Goal: Task Accomplishment & Management: Complete application form

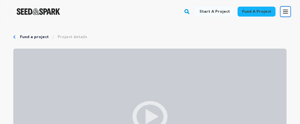
click at [286, 14] on icon "button" at bounding box center [285, 11] width 7 height 7
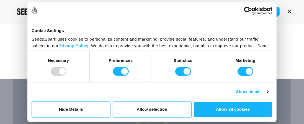
click at [147, 50] on div "Cookie Settings Seed&Spark uses cookies to personalize content and marketing, p…" at bounding box center [151, 35] width 249 height 32
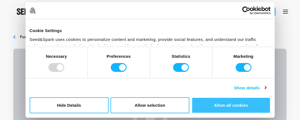
click at [222, 106] on button "Allow all cookies" at bounding box center [231, 106] width 79 height 16
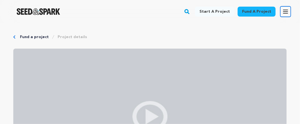
click at [285, 12] on icon "button" at bounding box center [285, 11] width 7 height 7
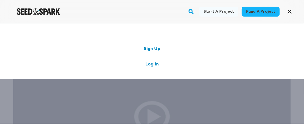
click at [153, 50] on link "Sign Up" at bounding box center [152, 49] width 17 height 7
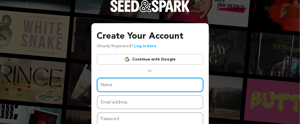
click at [116, 88] on input "Name" at bounding box center [150, 85] width 106 height 14
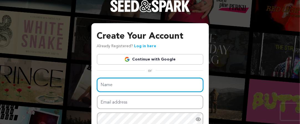
click at [116, 90] on input "Name" at bounding box center [150, 85] width 106 height 14
click at [124, 86] on input "Name" at bounding box center [150, 85] width 106 height 14
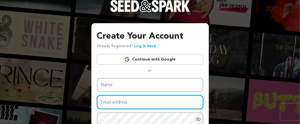
click at [126, 102] on input "Email address" at bounding box center [150, 103] width 106 height 14
click at [116, 98] on input "Email address" at bounding box center [150, 103] width 106 height 14
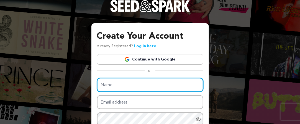
click at [118, 86] on input "Name" at bounding box center [150, 85] width 106 height 14
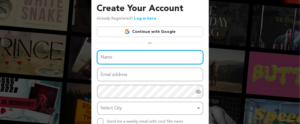
click at [129, 58] on input "Name" at bounding box center [150, 57] width 106 height 14
click at [141, 58] on input "Name" at bounding box center [150, 57] width 106 height 14
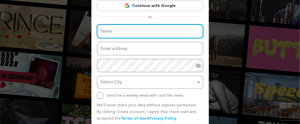
scroll to position [75, 0]
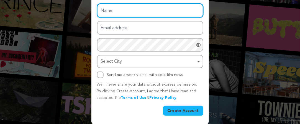
click at [114, 8] on input "Name" at bounding box center [150, 11] width 106 height 14
paste input "King Movers [GEOGRAPHIC_DATA]"
type input "King Movers [GEOGRAPHIC_DATA]"
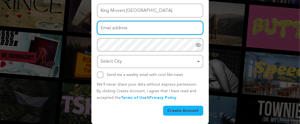
click at [119, 29] on input "Email address" at bounding box center [150, 28] width 106 height 14
type input "movewaydubai77@gmail.com"
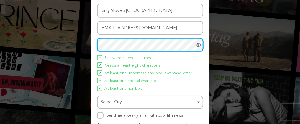
click at [192, 101] on div "Select City Remove item" at bounding box center [148, 103] width 95 height 8
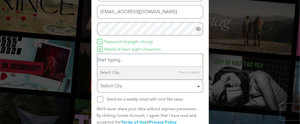
scroll to position [102, 0]
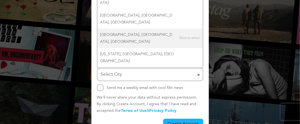
type input "dubai"
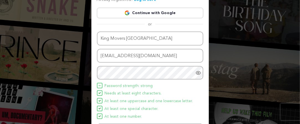
scroll to position [115, 0]
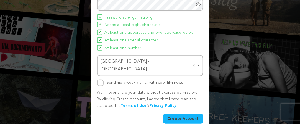
click at [182, 114] on button "Create Account" at bounding box center [183, 119] width 40 height 10
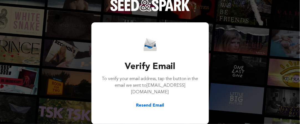
scroll to position [1, 0]
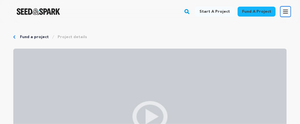
click at [285, 11] on icon "button" at bounding box center [285, 11] width 7 height 7
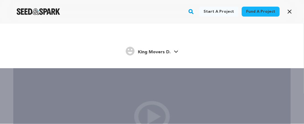
click at [170, 52] on span "King Movers D." at bounding box center [154, 52] width 33 height 4
click at [165, 50] on span "King Movers D." at bounding box center [154, 52] width 33 height 4
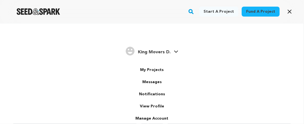
scroll to position [10, 0]
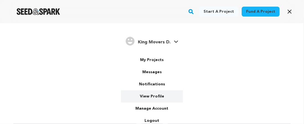
click at [152, 96] on link "View Profile" at bounding box center [152, 97] width 62 height 12
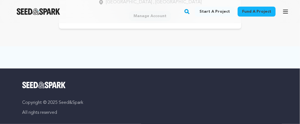
scroll to position [28, 0]
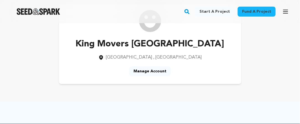
click at [154, 71] on link "Manage Account" at bounding box center [150, 72] width 42 height 10
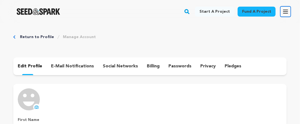
click at [287, 9] on icon "button" at bounding box center [285, 11] width 7 height 7
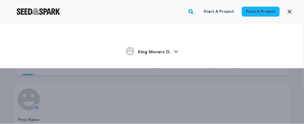
click at [157, 52] on span "King Movers D." at bounding box center [154, 52] width 33 height 4
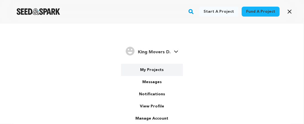
click at [149, 72] on link "My Projects" at bounding box center [152, 70] width 62 height 12
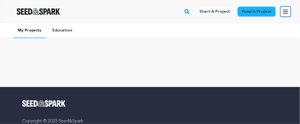
click at [286, 10] on icon "button" at bounding box center [285, 11] width 4 height 3
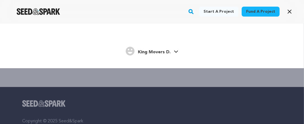
click at [158, 54] on span "King Movers D." at bounding box center [154, 52] width 33 height 4
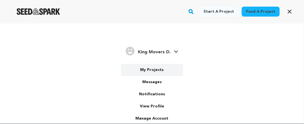
scroll to position [10, 0]
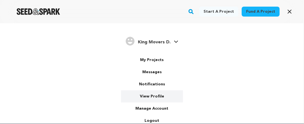
click at [151, 98] on link "View Profile" at bounding box center [152, 97] width 62 height 12
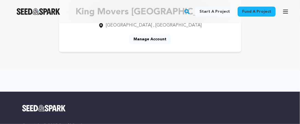
scroll to position [28, 0]
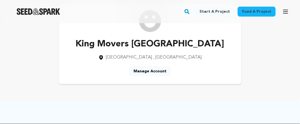
click at [152, 72] on link "Manage Account" at bounding box center [150, 72] width 42 height 10
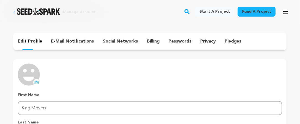
scroll to position [55, 0]
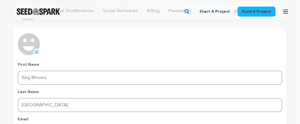
click at [26, 51] on img at bounding box center [29, 44] width 22 height 22
click at [36, 53] on icon at bounding box center [37, 53] width 2 height 2
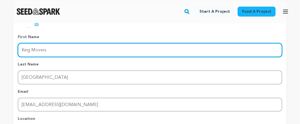
drag, startPoint x: 69, startPoint y: 52, endPoint x: 18, endPoint y: 50, distance: 50.5
click at [18, 50] on input "King Movers" at bounding box center [150, 50] width 265 height 14
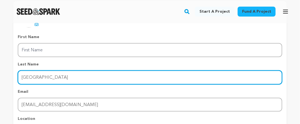
drag, startPoint x: 39, startPoint y: 78, endPoint x: 0, endPoint y: 78, distance: 38.5
click at [0, 78] on div "Return to Profile Manage Account edit profile e-mail notifications social netwo…" at bounding box center [150, 57] width 300 height 235
click at [55, 77] on input "Last Name" at bounding box center [150, 78] width 265 height 14
paste input "King Movers Dubai"
type input "King Movers Dubai"
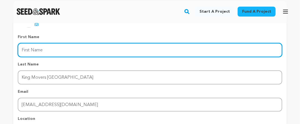
click at [104, 50] on input "First Name" at bounding box center [150, 50] width 265 height 14
click at [47, 50] on input "First Name" at bounding box center [150, 50] width 265 height 14
paste input "Expert Mover and Packer in Dubai"
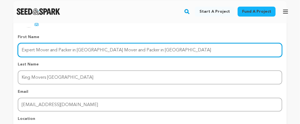
paste input "Expert Mover and Packer in Dubai"
type input "Expert Mover and Packer in Dubai"
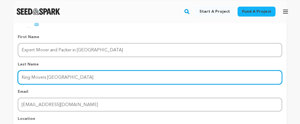
click at [160, 78] on input "King Movers Dubai" at bounding box center [150, 78] width 265 height 14
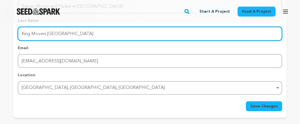
scroll to position [139, 0]
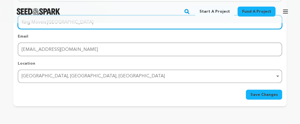
click at [74, 73] on div "Dubai, Dubai, United Arab Emirates Remove item" at bounding box center [149, 77] width 254 height 8
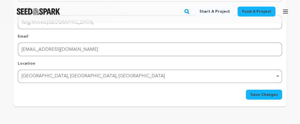
drag, startPoint x: 49, startPoint y: 77, endPoint x: 25, endPoint y: 76, distance: 23.9
click at [25, 76] on div "Dubai, Dubai, United Arab Emirates Remove item" at bounding box center [149, 77] width 254 height 8
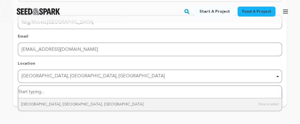
click at [213, 75] on div "Dubai, Dubai, United Arab Emirates Remove item" at bounding box center [149, 77] width 254 height 8
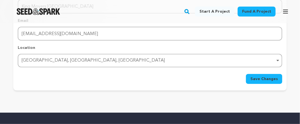
scroll to position [166, 0]
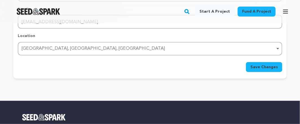
click at [271, 67] on span "Save Changes" at bounding box center [263, 68] width 27 height 6
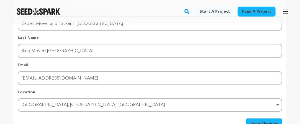
scroll to position [139, 0]
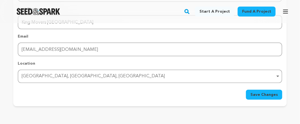
click at [266, 96] on span "Save Changes" at bounding box center [263, 95] width 27 height 6
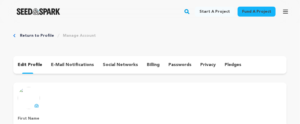
scroll to position [0, 0]
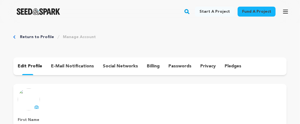
click at [78, 67] on p "e-mail notifications" at bounding box center [72, 66] width 43 height 7
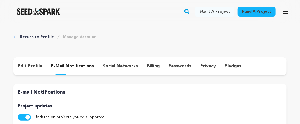
click at [118, 68] on p "social networks" at bounding box center [120, 66] width 35 height 7
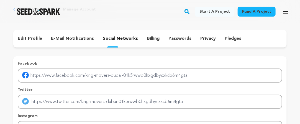
scroll to position [55, 0]
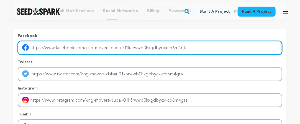
click at [179, 50] on input "Enter facebook profile link" at bounding box center [150, 48] width 265 height 14
click at [97, 50] on input "Enter facebook profile link" at bounding box center [150, 48] width 265 height 14
paste input "https://www.youtube.com/@kingmoversdubai1"
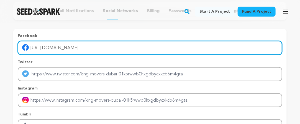
scroll to position [83, 0]
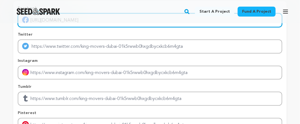
type input "https://www.youtube.com/@kingmoversdubai1"
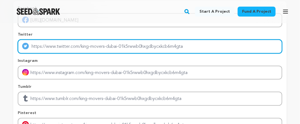
drag, startPoint x: 158, startPoint y: 48, endPoint x: 159, endPoint y: 51, distance: 3.1
click at [158, 48] on input "Enter twitter profile link" at bounding box center [150, 47] width 265 height 14
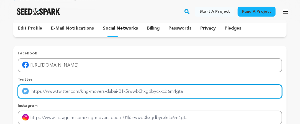
scroll to position [28, 0]
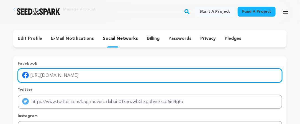
drag, startPoint x: 144, startPoint y: 78, endPoint x: 8, endPoint y: 64, distance: 136.7
click at [8, 64] on div "Return to Profile Manage Account edit profile e-mail notifications social netwo…" at bounding box center [150, 123] width 300 height 255
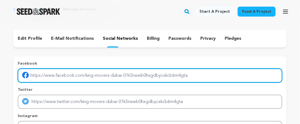
click at [79, 73] on input "Enter facebook profile link" at bounding box center [150, 76] width 265 height 14
paste input "https://www.facebook.com/profile.php?id=61580726683750"
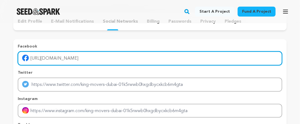
scroll to position [55, 0]
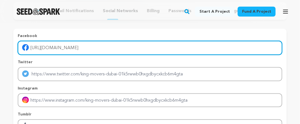
type input "https://www.facebook.com/profile.php?id=61580726683750"
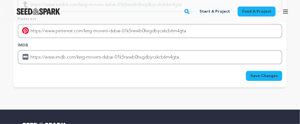
scroll to position [166, 0]
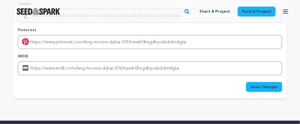
click at [263, 89] on span "Save Changes" at bounding box center [263, 88] width 27 height 6
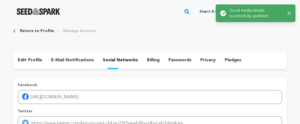
scroll to position [0, 0]
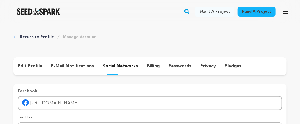
click at [212, 12] on link "Start a project" at bounding box center [214, 12] width 39 height 10
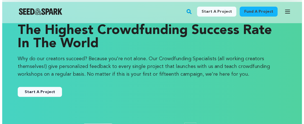
scroll to position [28, 0]
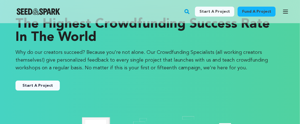
click at [38, 84] on button "Start A Project" at bounding box center [38, 86] width 44 height 10
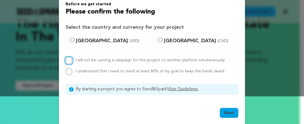
click at [68, 60] on input "I will not be running a campaign for this project on another platform simultane…" at bounding box center [69, 60] width 7 height 7
checkbox input "true"
click at [63, 72] on div "Before we get started Please confirm the following Select the country and curre…" at bounding box center [152, 48] width 186 height 107
click at [67, 72] on input "I understand that I need to reach at least 80% of my goal to keep the funds rai…" at bounding box center [69, 71] width 7 height 7
checkbox input "true"
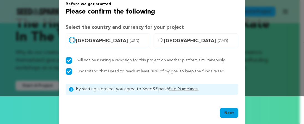
click at [70, 40] on input "[GEOGRAPHIC_DATA] (USD)" at bounding box center [72, 40] width 4 height 4
radio input "true"
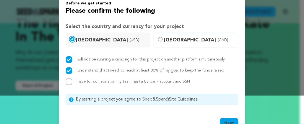
scroll to position [45, 0]
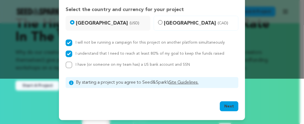
click at [226, 107] on button "Next" at bounding box center [229, 107] width 19 height 10
click at [67, 65] on input "I have (or someone on my team has) a US bank account and SSN" at bounding box center [69, 65] width 7 height 7
checkbox input "true"
click at [231, 106] on button "Next" at bounding box center [229, 107] width 19 height 10
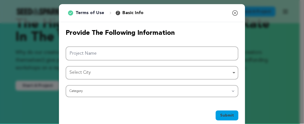
scroll to position [0, 0]
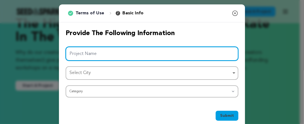
click at [129, 56] on input "Project Name" at bounding box center [152, 54] width 173 height 14
click at [96, 51] on input "Project Name" at bounding box center [152, 54] width 173 height 14
paste input "Expert Mover and Packer in [GEOGRAPHIC_DATA] - King Movers [GEOGRAPHIC_DATA]"
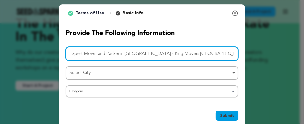
click at [89, 72] on div "Select City Remove item" at bounding box center [151, 73] width 162 height 8
type input "Expert Mover and Packer in [GEOGRAPHIC_DATA] - King Movers [GEOGRAPHIC_DATA]"
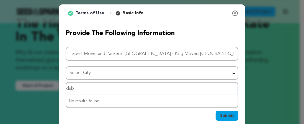
type input "duba"
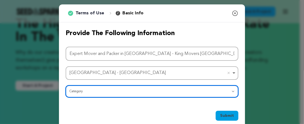
click at [214, 92] on select "Category Film Feature Film Short Series Film Festival Company Music Video VR Ex…" at bounding box center [152, 92] width 173 height 12
select select "10117"
click at [66, 86] on select "Category Film Feature Film Short Series Film Festival Company Music Video VR Ex…" at bounding box center [152, 92] width 173 height 12
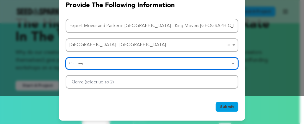
scroll to position [28, 0]
click at [198, 83] on div at bounding box center [152, 82] width 173 height 14
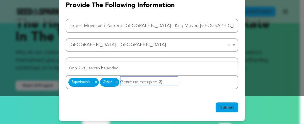
scroll to position [0, 0]
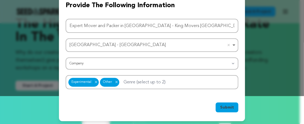
click at [227, 106] on span "Submit" at bounding box center [227, 108] width 14 height 6
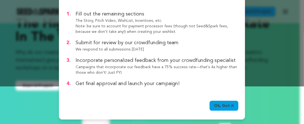
scroll to position [38, 0]
click at [226, 105] on link "Ok, Got it" at bounding box center [224, 106] width 29 height 10
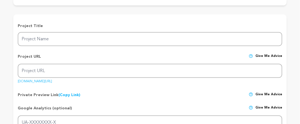
scroll to position [55, 0]
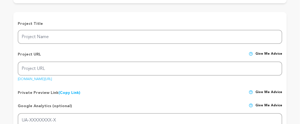
type input "Expert Mover and Packer in [GEOGRAPHIC_DATA] - King Movers [GEOGRAPHIC_DATA]"
type input "expert-mover-and-packer-in-[GEOGRAPHIC_DATA]-king-movers-[GEOGRAPHIC_DATA]"
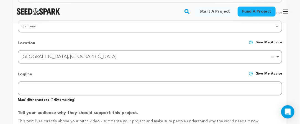
scroll to position [245, 0]
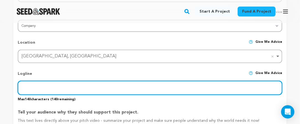
click at [94, 91] on input "text" at bounding box center [150, 88] width 265 height 14
click at [37, 92] on input "text" at bounding box center [150, 88] width 265 height 14
paste input "King Movers Dubai is a trusted mover and packers company based in [GEOGRAPHIC_D…"
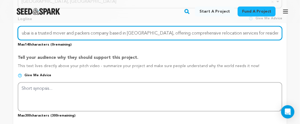
scroll to position [300, 0]
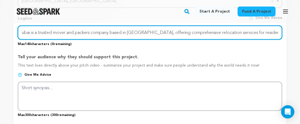
type input "King Movers Dubai is a trusted mover and packers company based in [GEOGRAPHIC_D…"
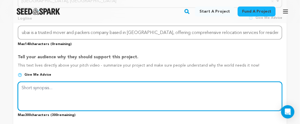
scroll to position [0, 0]
click at [75, 99] on textarea at bounding box center [150, 96] width 265 height 29
click at [68, 96] on textarea at bounding box center [150, 96] width 265 height 29
paste textarea "We specialize in villa moving, apartment moving, and office moving with expert …"
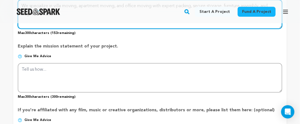
scroll to position [383, 0]
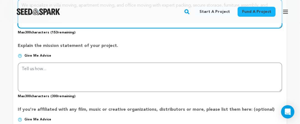
type textarea "We specialize in villa moving, apartment moving, and office moving with expert …"
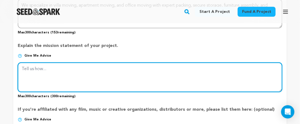
click at [72, 86] on textarea at bounding box center [150, 77] width 265 height 29
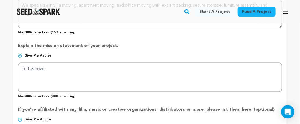
click at [127, 54] on p "Explain the mission statement of your project." at bounding box center [150, 48] width 265 height 11
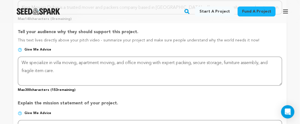
scroll to position [300, 0]
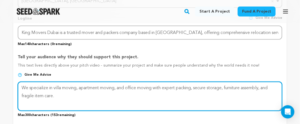
click at [72, 103] on textarea at bounding box center [150, 96] width 265 height 29
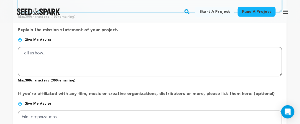
scroll to position [383, 0]
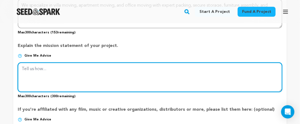
click at [72, 76] on textarea at bounding box center [150, 77] width 265 height 29
paste textarea "Serving Bur [GEOGRAPHIC_DATA], [GEOGRAPHIC_DATA], [GEOGRAPHIC_DATA], [GEOGRAPHI…"
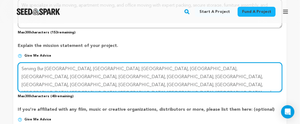
type textarea "Serving Bur [GEOGRAPHIC_DATA], [GEOGRAPHIC_DATA], [GEOGRAPHIC_DATA], [GEOGRAPHI…"
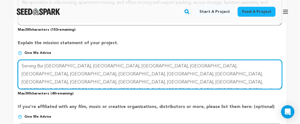
scroll to position [356, 0]
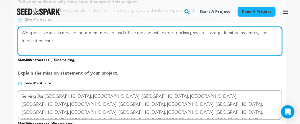
click at [69, 48] on textarea at bounding box center [150, 41] width 265 height 29
paste textarea "we ensure smooth and stress-free relocations."
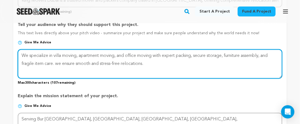
scroll to position [328, 0]
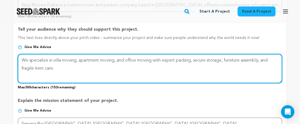
click at [63, 73] on textarea at bounding box center [150, 68] width 265 height 29
paste textarea "Trust King Movers [GEOGRAPHIC_DATA] to handle your move with care and professio…"
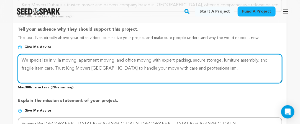
click at [55, 71] on textarea at bounding box center [150, 68] width 265 height 29
paste textarea "we ensure smooth and stress-free relocations."
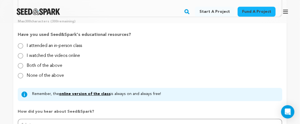
scroll to position [522, 0]
type textarea "We specialize in villa moving, apartment moving, and office moving with expert …"
click at [22, 79] on input "None of the above" at bounding box center [21, 76] width 6 height 6
radio input "true"
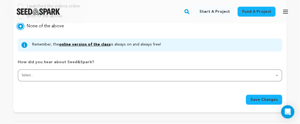
scroll to position [577, 0]
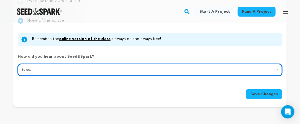
click at [99, 72] on select "Select... From a friend Social media Film festival or film organization Took an…" at bounding box center [150, 70] width 265 height 12
select select "5"
click at [18, 67] on select "Select... From a friend Social media Film festival or film organization Took an…" at bounding box center [150, 70] width 265 height 12
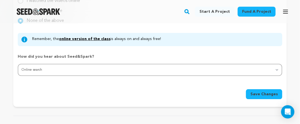
click at [271, 97] on span "Save Changes" at bounding box center [263, 95] width 27 height 6
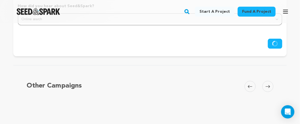
scroll to position [610, 0]
